Goal: Register for event/course

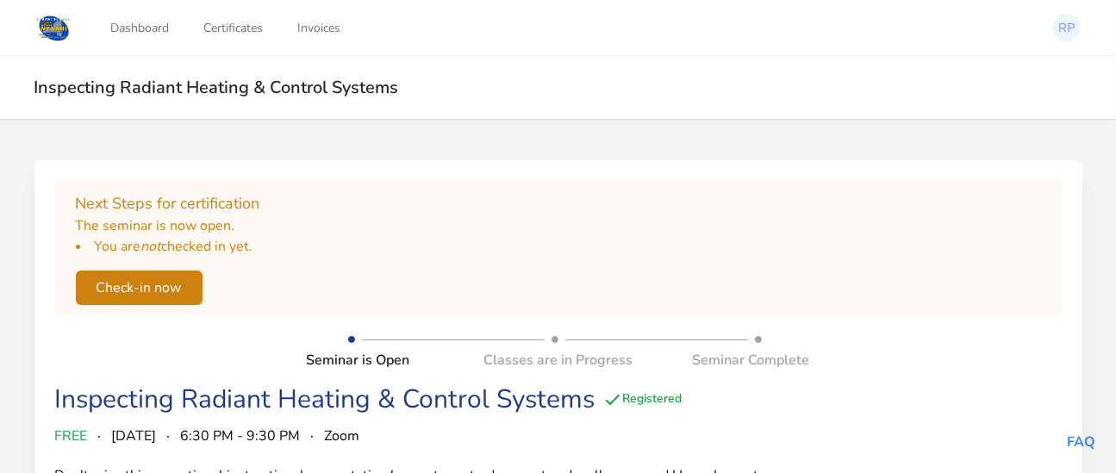
click at [161, 305] on button "Check-in now" at bounding box center [139, 288] width 127 height 34
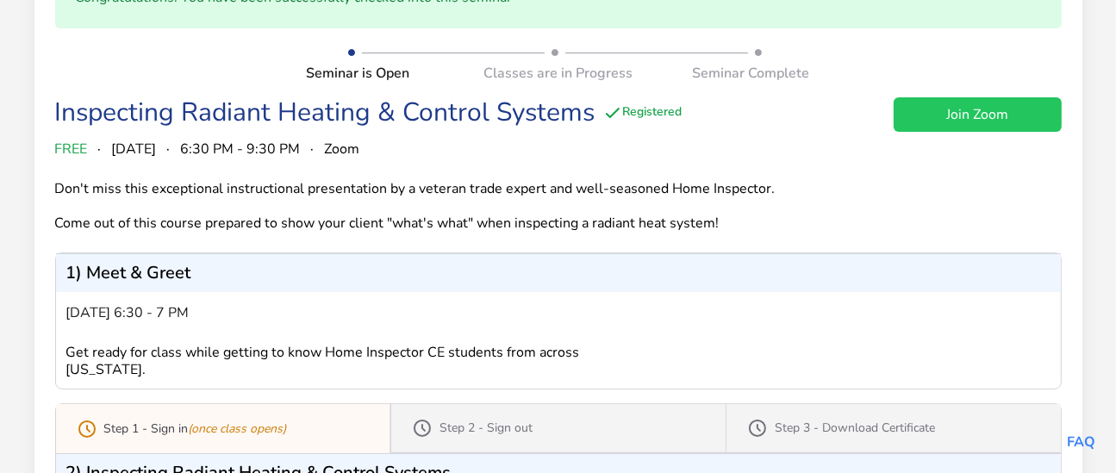
scroll to position [215, 0]
click at [957, 131] on link "Join Zoom" at bounding box center [978, 114] width 168 height 34
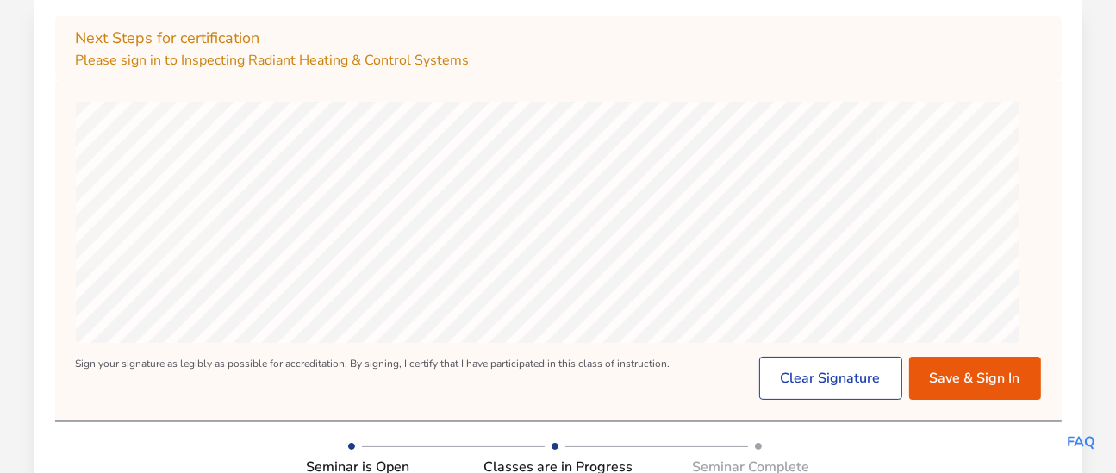
scroll to position [215, 0]
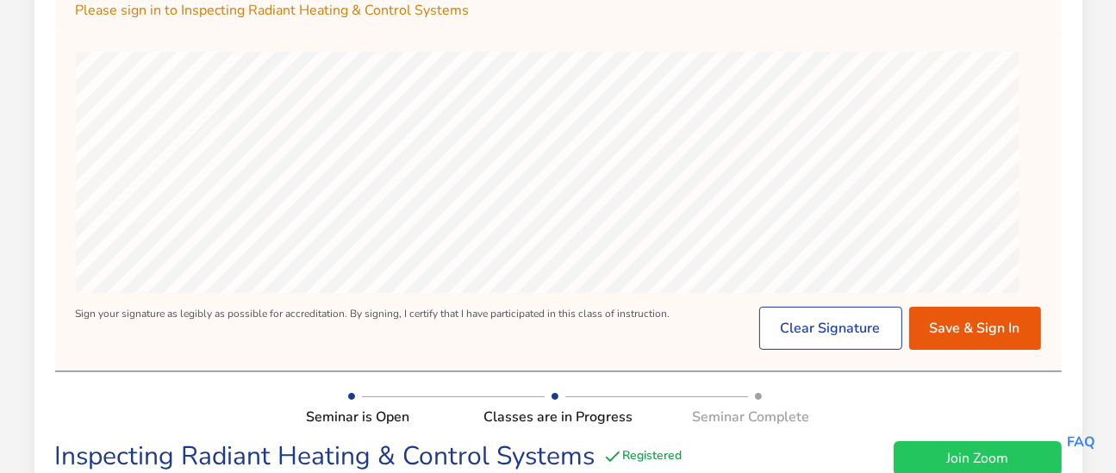
click at [488, 350] on div "For best results, turn your device to a landscape orientation. Sign your signat…" at bounding box center [558, 201] width 1006 height 298
click at [1040, 230] on div "For best results, turn your device to a landscape orientation. Sign your signat…" at bounding box center [558, 201] width 1006 height 298
click at [967, 350] on button "Save & Sign In" at bounding box center [975, 328] width 132 height 43
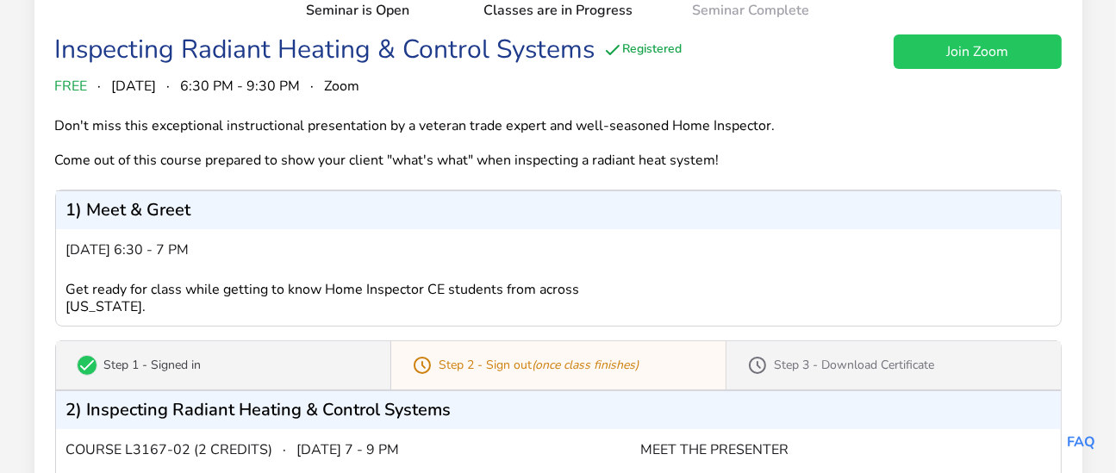
scroll to position [0, 0]
